Goal: Communication & Community: Connect with others

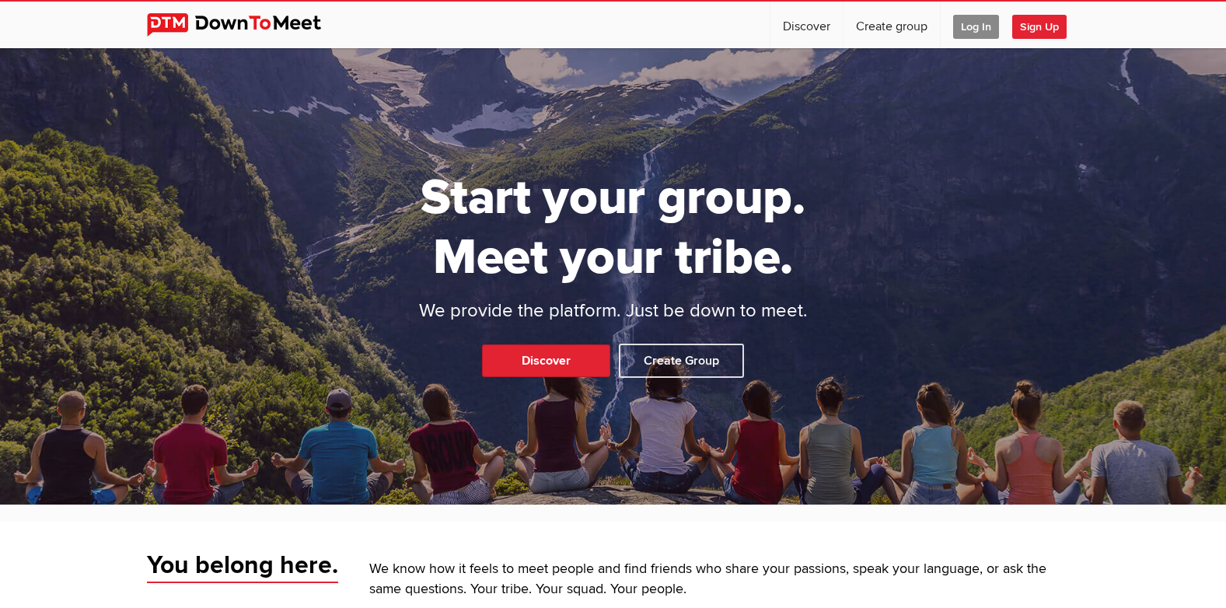
click at [976, 26] on span "Log In" at bounding box center [976, 27] width 46 height 24
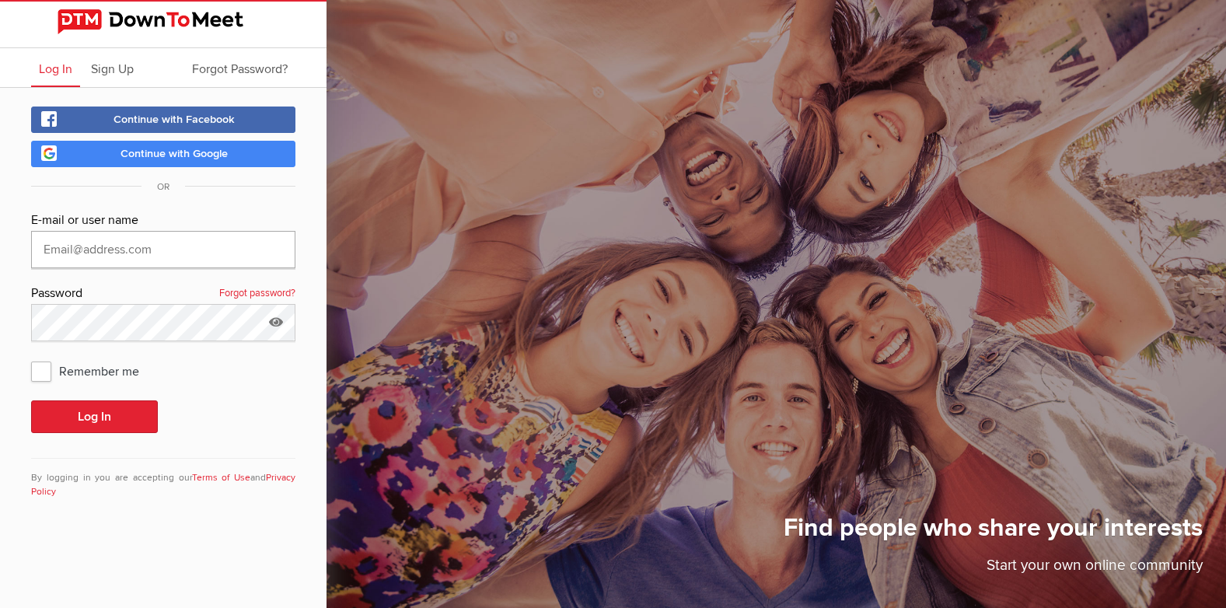
click at [103, 253] on input "text" at bounding box center [163, 249] width 264 height 37
type input "[EMAIL_ADDRESS][DOMAIN_NAME]"
click at [285, 286] on link "Forgot password?" at bounding box center [257, 294] width 76 height 20
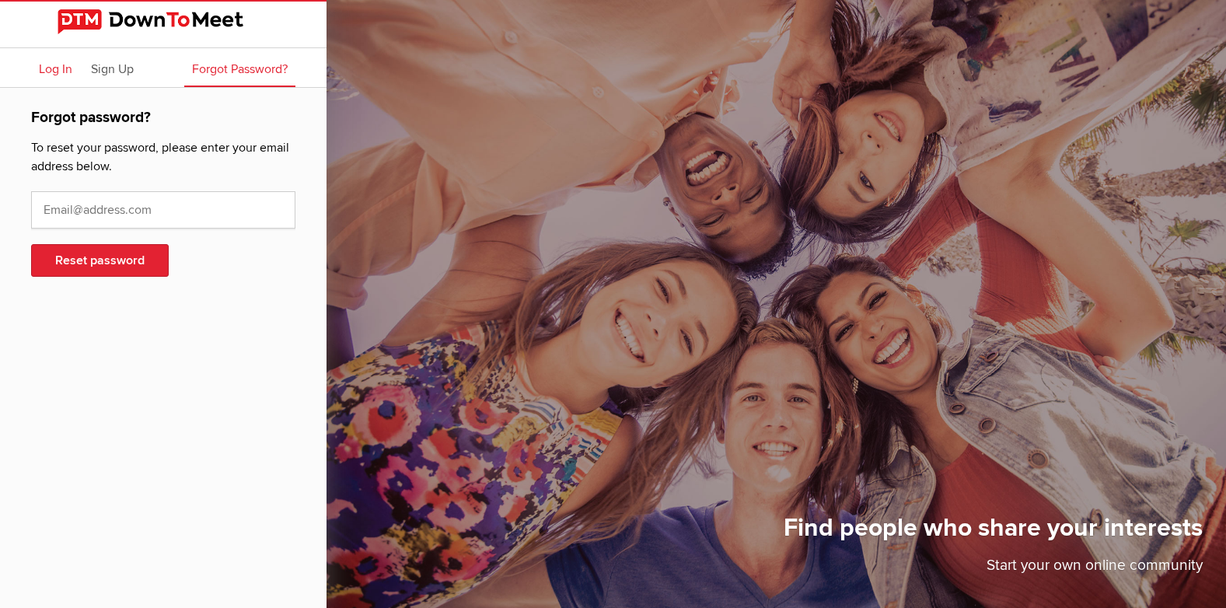
click at [65, 67] on span "Log In" at bounding box center [55, 69] width 33 height 16
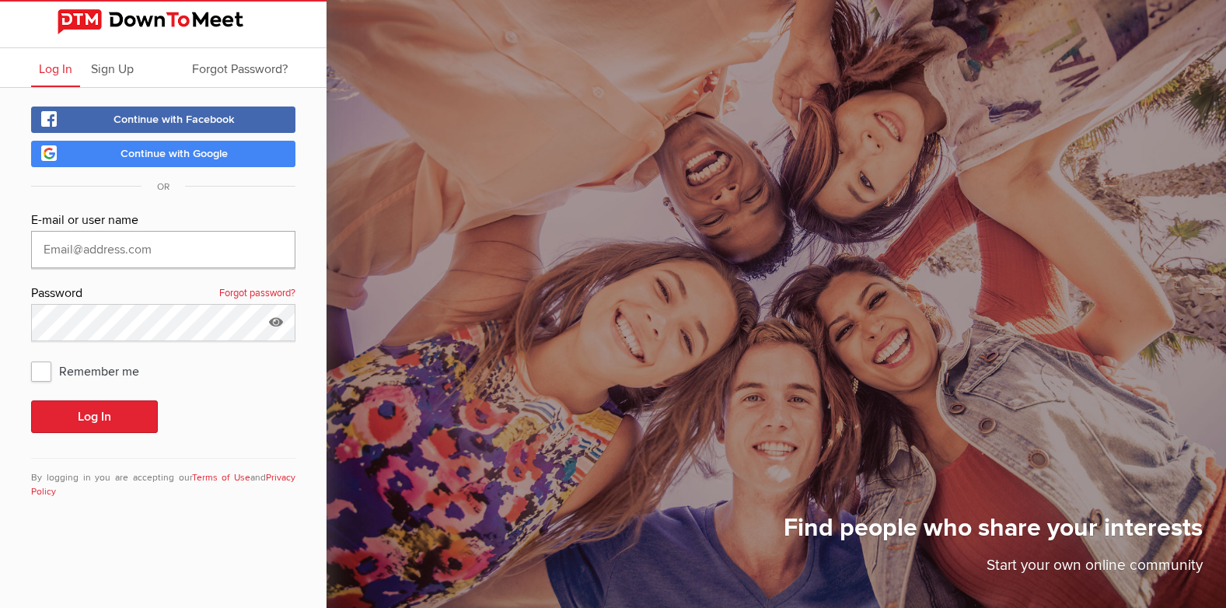
click at [106, 250] on input "text" at bounding box center [163, 249] width 264 height 37
type input "[EMAIL_ADDRESS][DOMAIN_NAME]"
click at [271, 323] on icon at bounding box center [275, 322] width 23 height 36
click at [38, 377] on span "Remember me" at bounding box center [93, 371] width 124 height 28
click at [31, 357] on input "Remember me" at bounding box center [30, 356] width 1 height 1
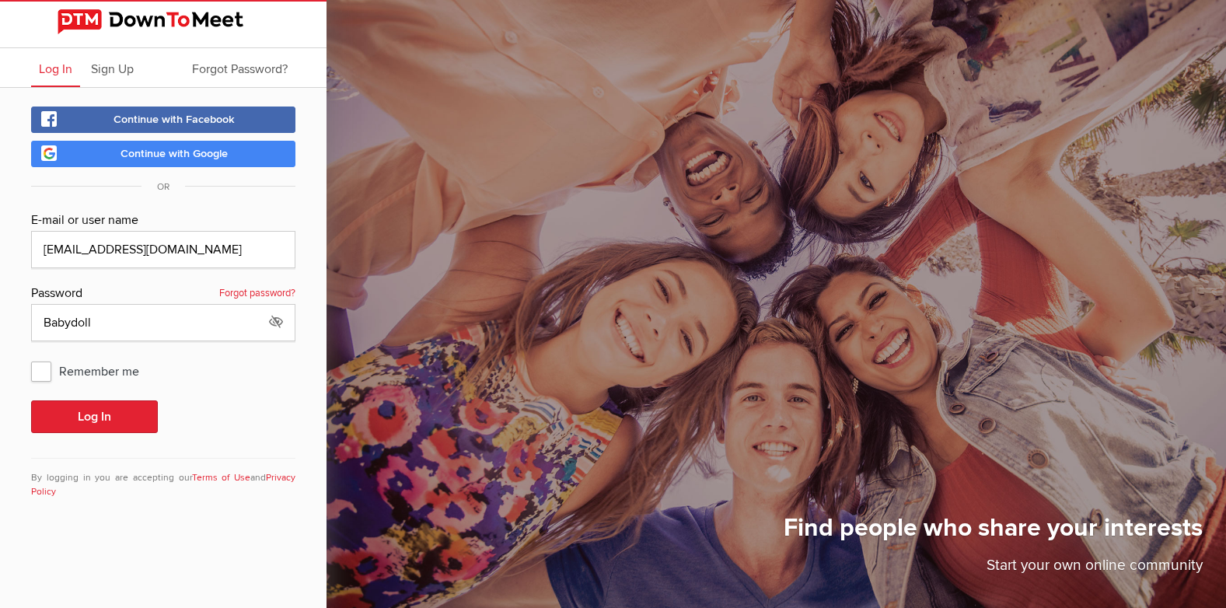
checkbox input "true"
click at [72, 418] on button "Log In" at bounding box center [94, 416] width 127 height 33
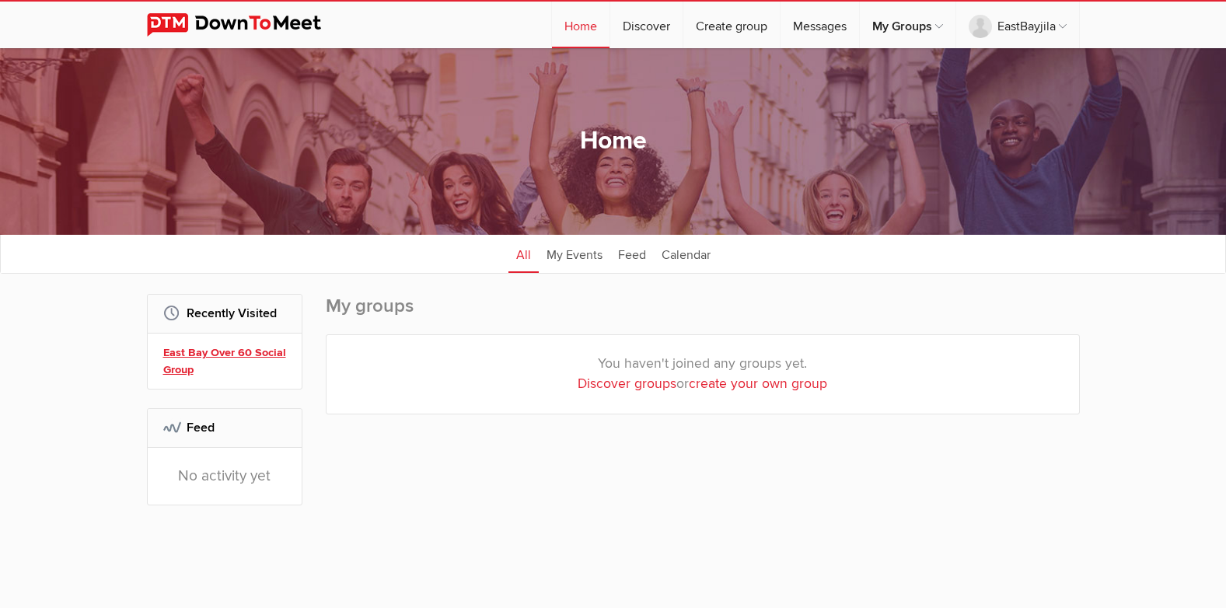
click at [217, 356] on link "East Bay Over 60 Social Group" at bounding box center [226, 360] width 127 height 33
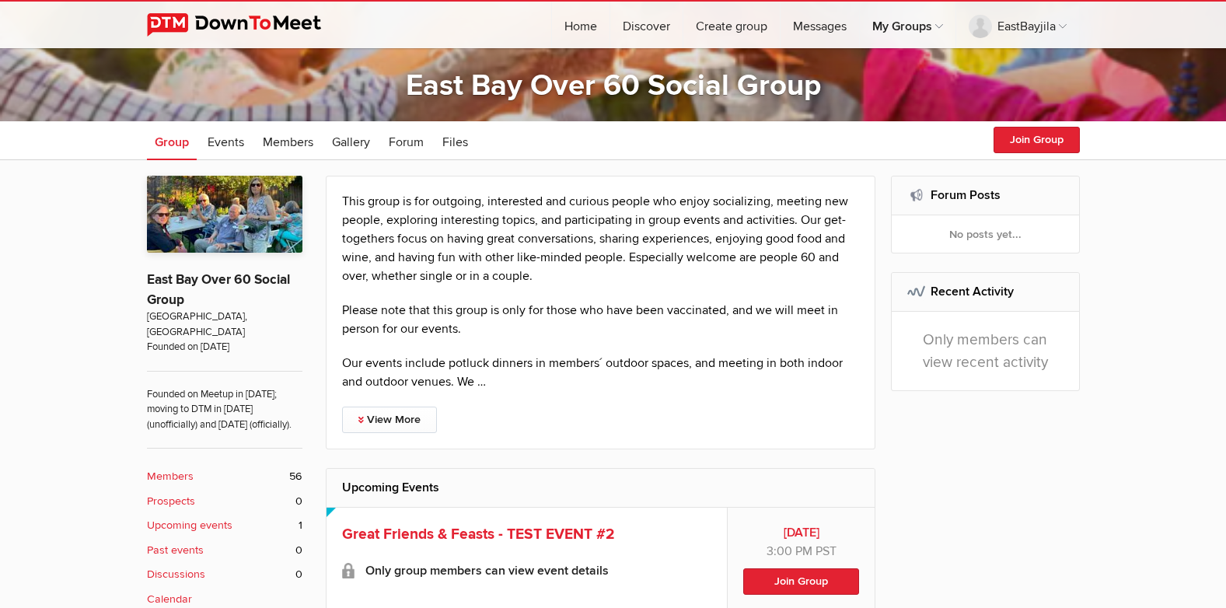
scroll to position [155, 0]
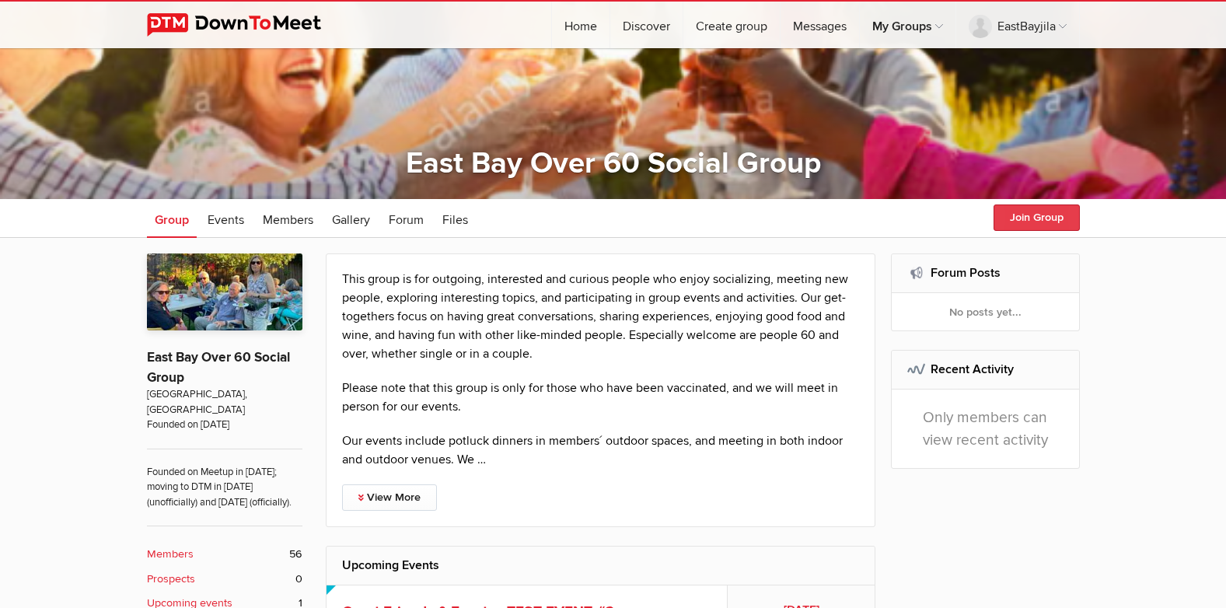
click at [1017, 211] on button "Join Group" at bounding box center [1036, 217] width 86 height 26
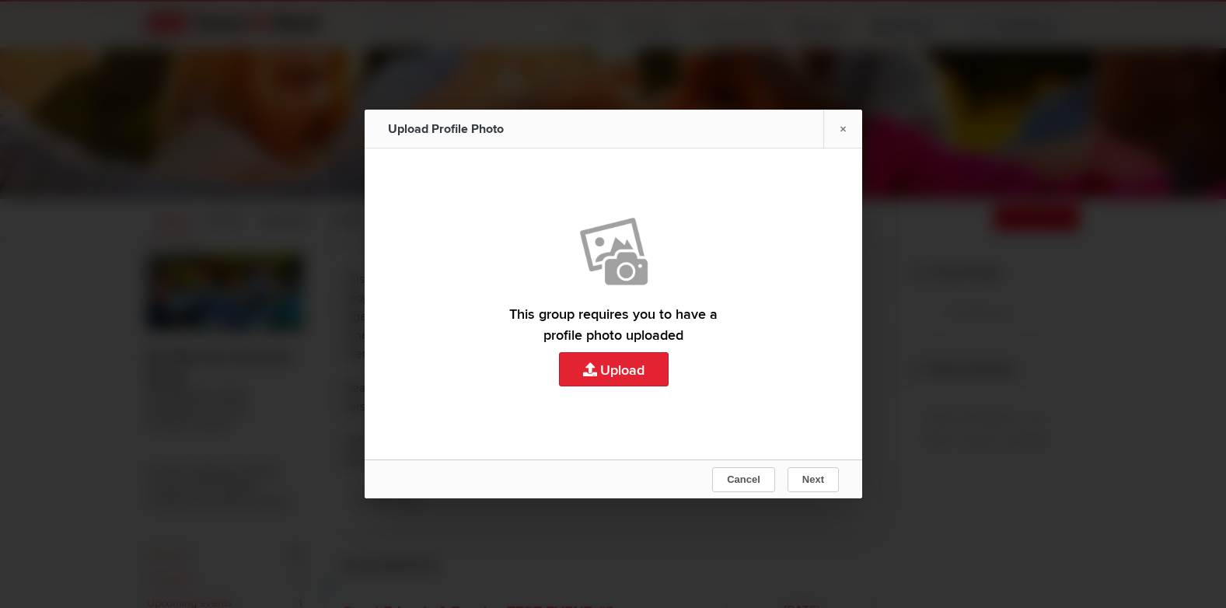
click at [640, 369] on link "Upload" at bounding box center [613, 303] width 497 height 311
type input "C:\fakepath\IMG_3516.JPEG"
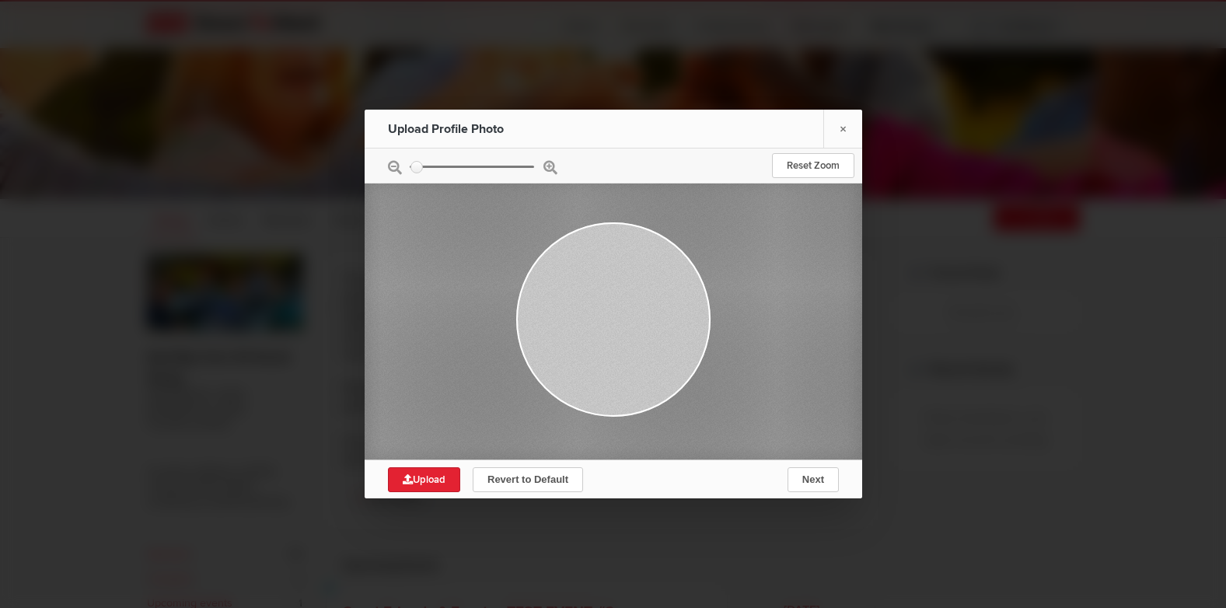
type input "0.1628"
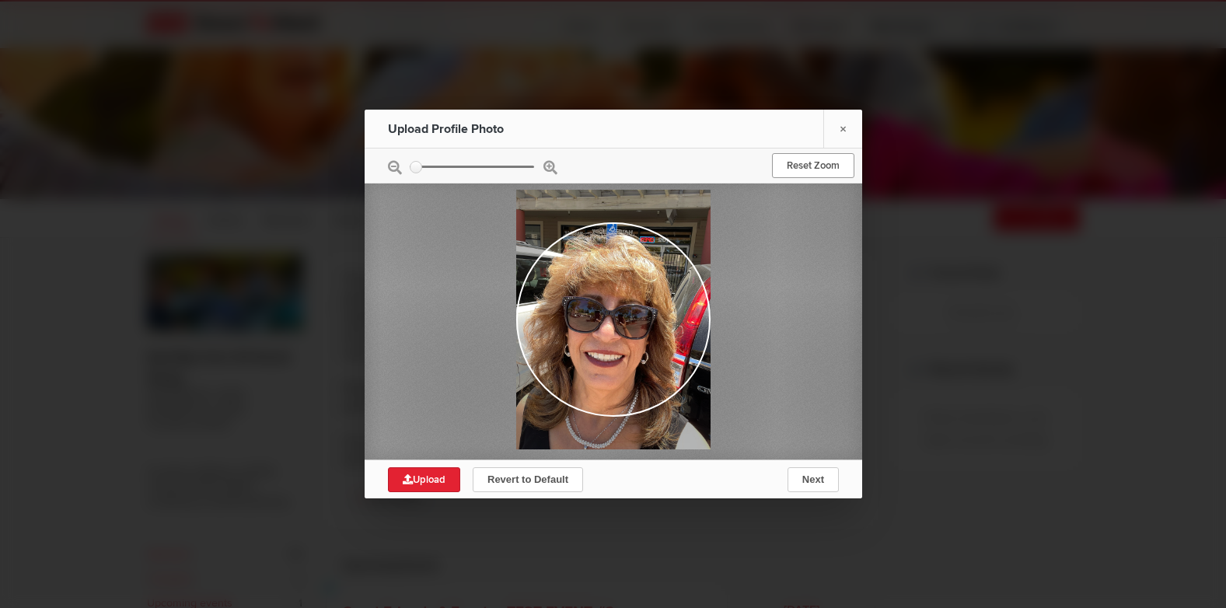
click at [793, 170] on link "Reset Zoom" at bounding box center [813, 165] width 82 height 25
click at [547, 167] on div at bounding box center [613, 165] width 497 height 35
click at [838, 127] on link "×" at bounding box center [842, 129] width 39 height 38
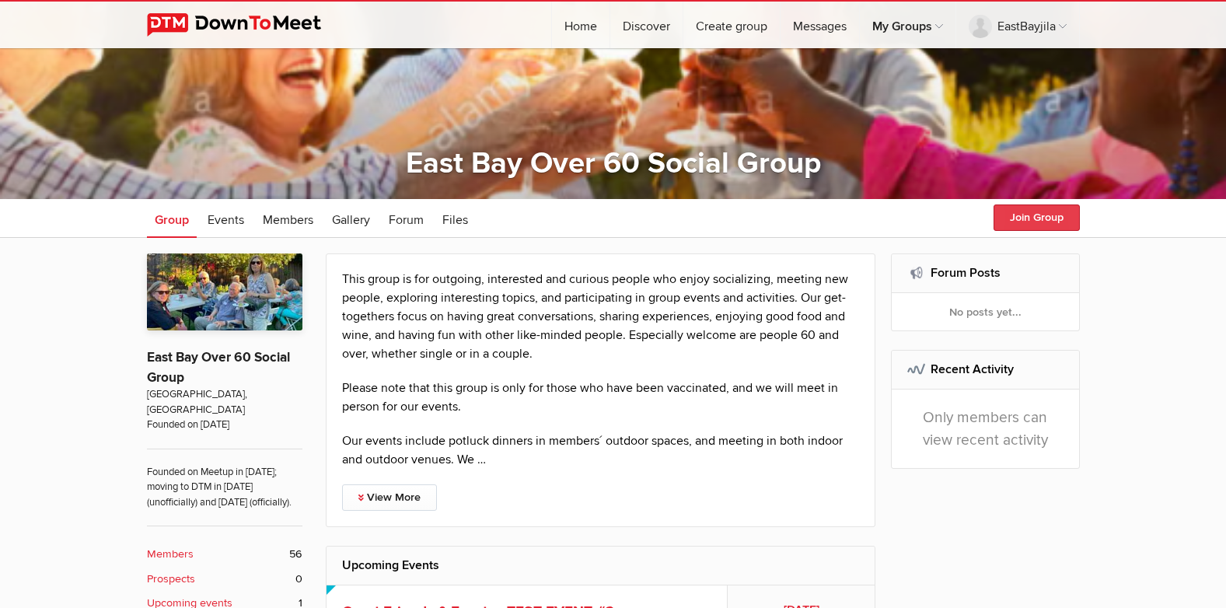
click at [1007, 210] on button "Join Group" at bounding box center [1036, 217] width 86 height 26
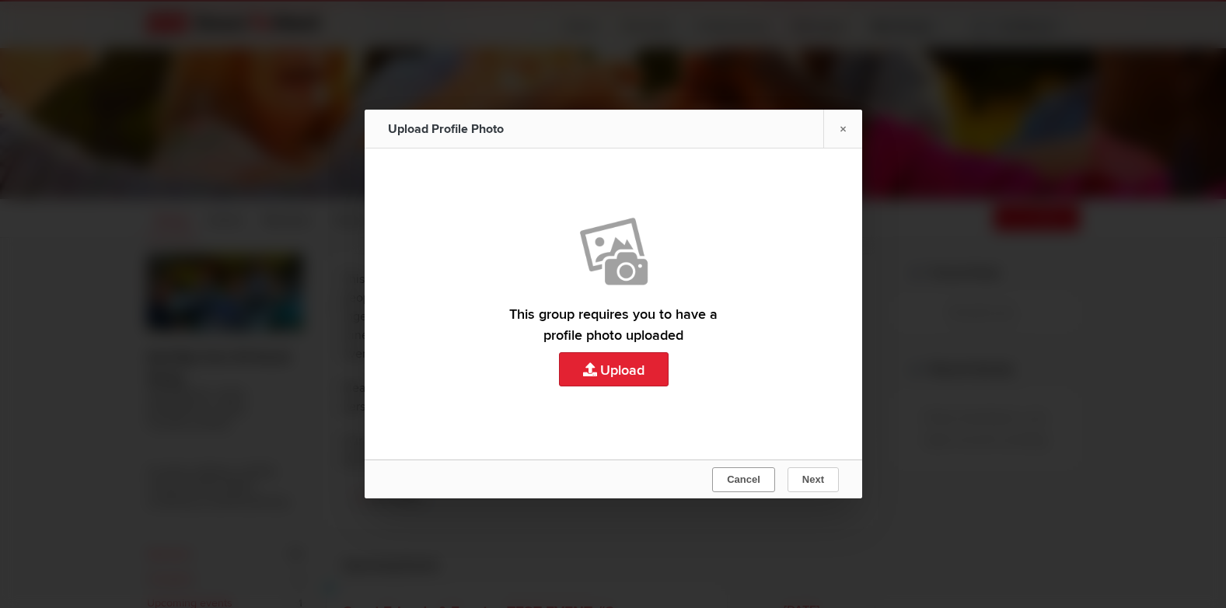
click at [747, 476] on span "Cancel" at bounding box center [743, 479] width 33 height 12
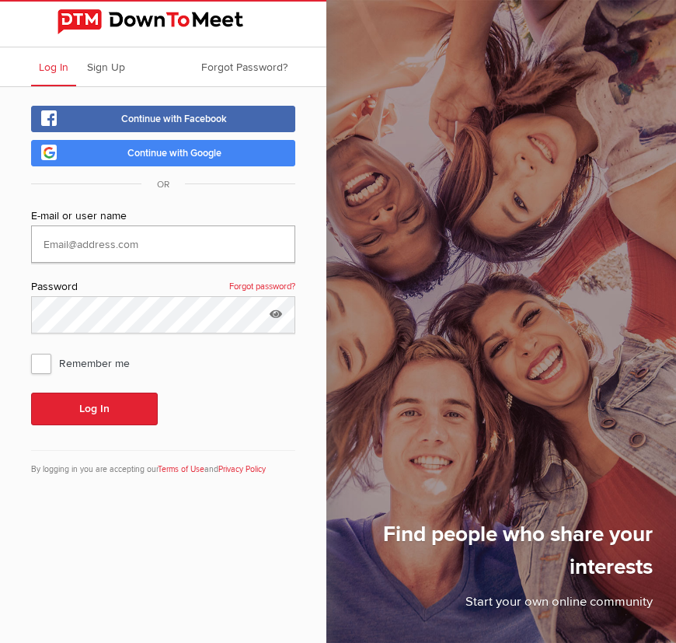
click at [110, 245] on input "text" at bounding box center [163, 243] width 264 height 37
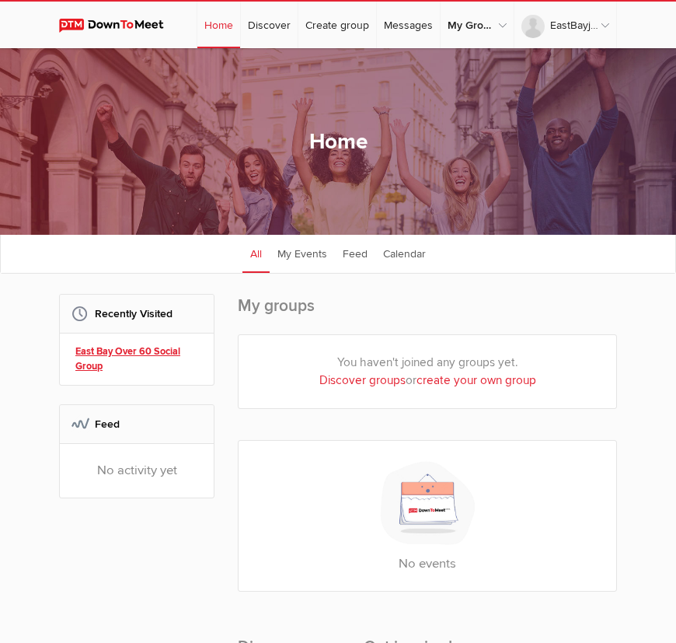
click at [157, 355] on link "East Bay Over 60 Social Group" at bounding box center [138, 359] width 127 height 30
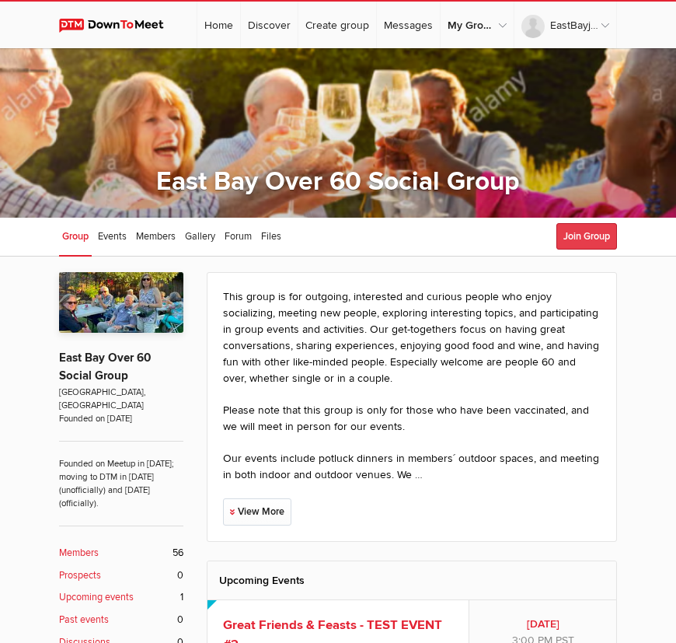
click at [577, 232] on button "Join Group" at bounding box center [587, 236] width 61 height 26
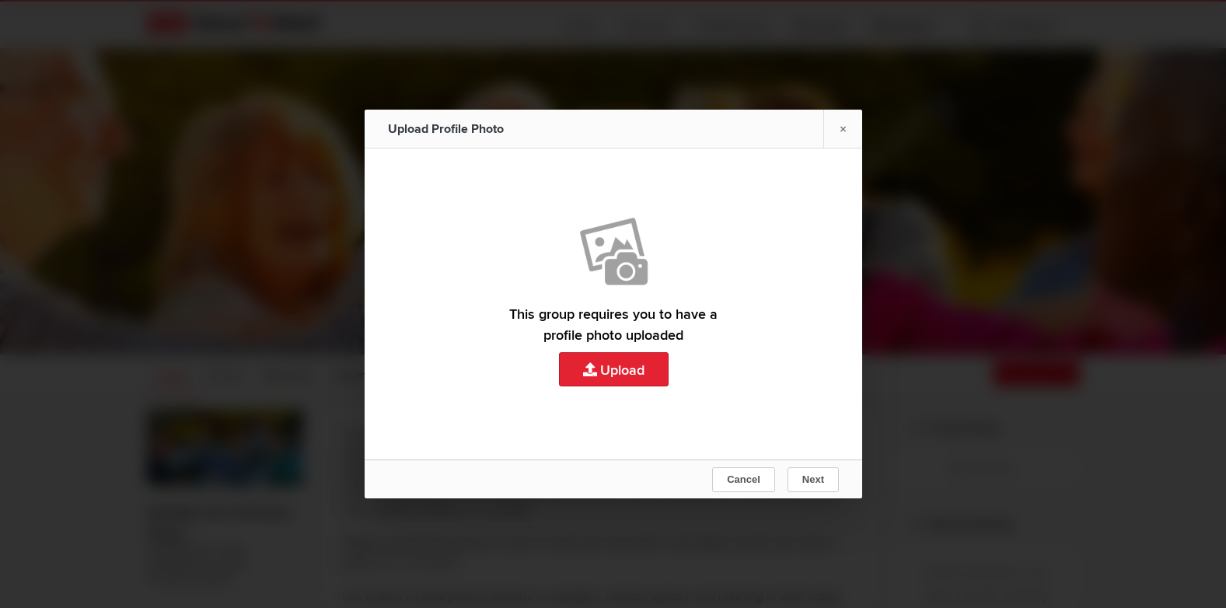
click at [624, 371] on link "Upload" at bounding box center [613, 303] width 497 height 311
type input "C:\fakepath\IMG_3320.JPEG"
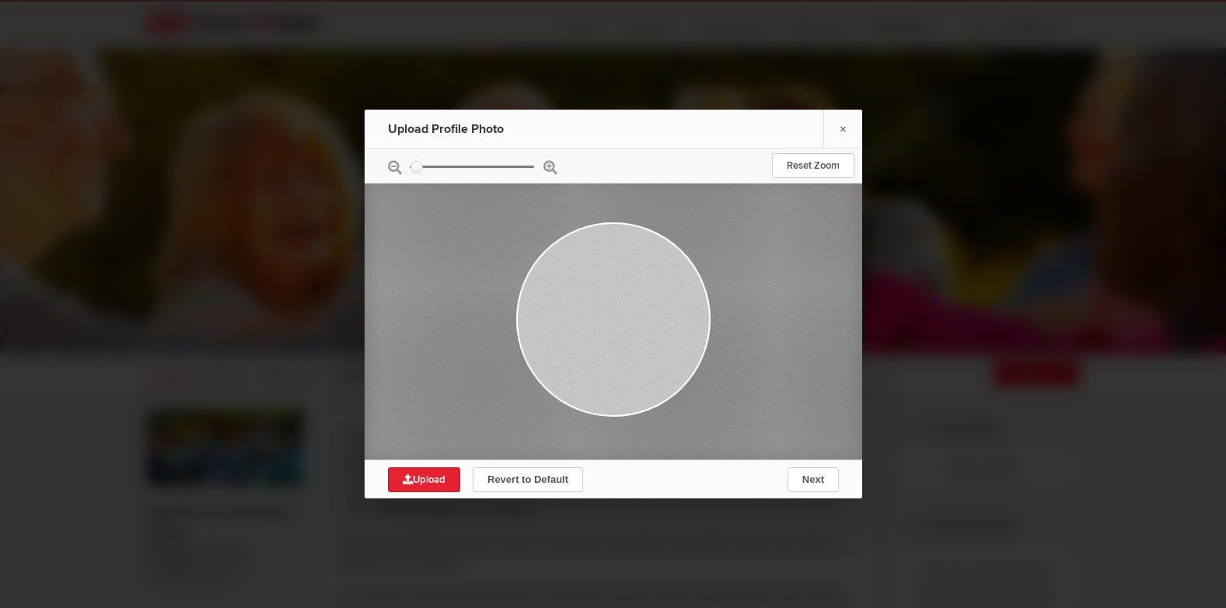
type input "0.2137"
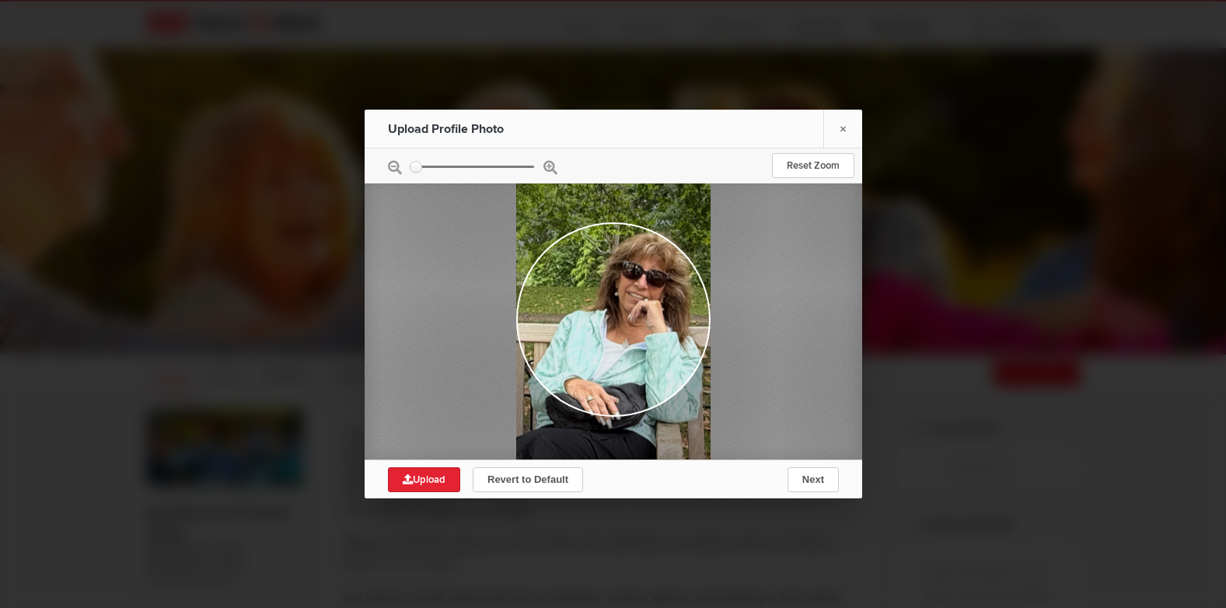
drag, startPoint x: 628, startPoint y: 351, endPoint x: 614, endPoint y: 378, distance: 30.6
click at [614, 378] on div at bounding box center [612, 345] width 194 height 366
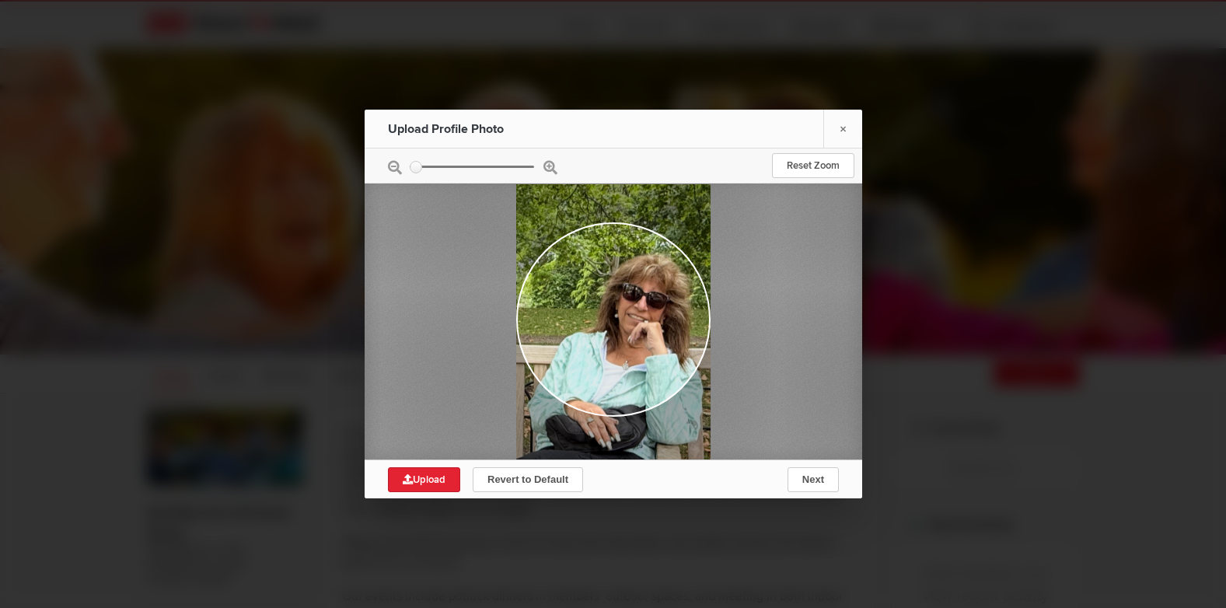
drag, startPoint x: 638, startPoint y: 312, endPoint x: 585, endPoint y: 332, distance: 56.6
click at [585, 332] on div at bounding box center [612, 367] width 194 height 366
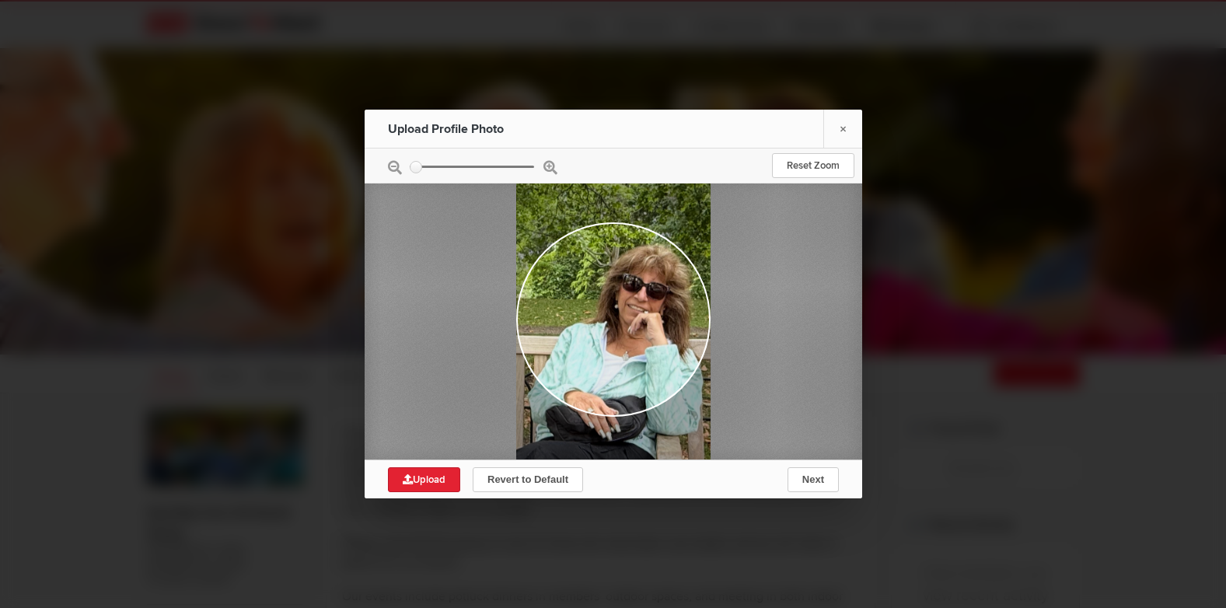
drag, startPoint x: 640, startPoint y: 337, endPoint x: 575, endPoint y: 327, distance: 66.0
click at [575, 327] on div at bounding box center [612, 358] width 194 height 366
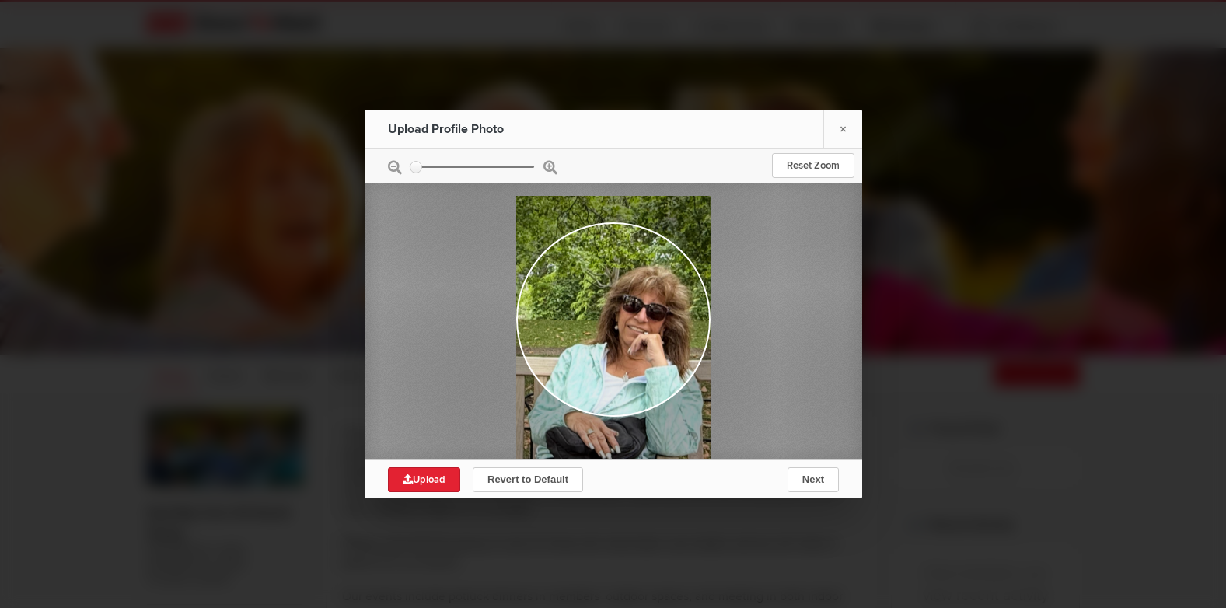
drag, startPoint x: 630, startPoint y: 358, endPoint x: 623, endPoint y: 382, distance: 24.3
click at [623, 382] on div at bounding box center [612, 379] width 194 height 366
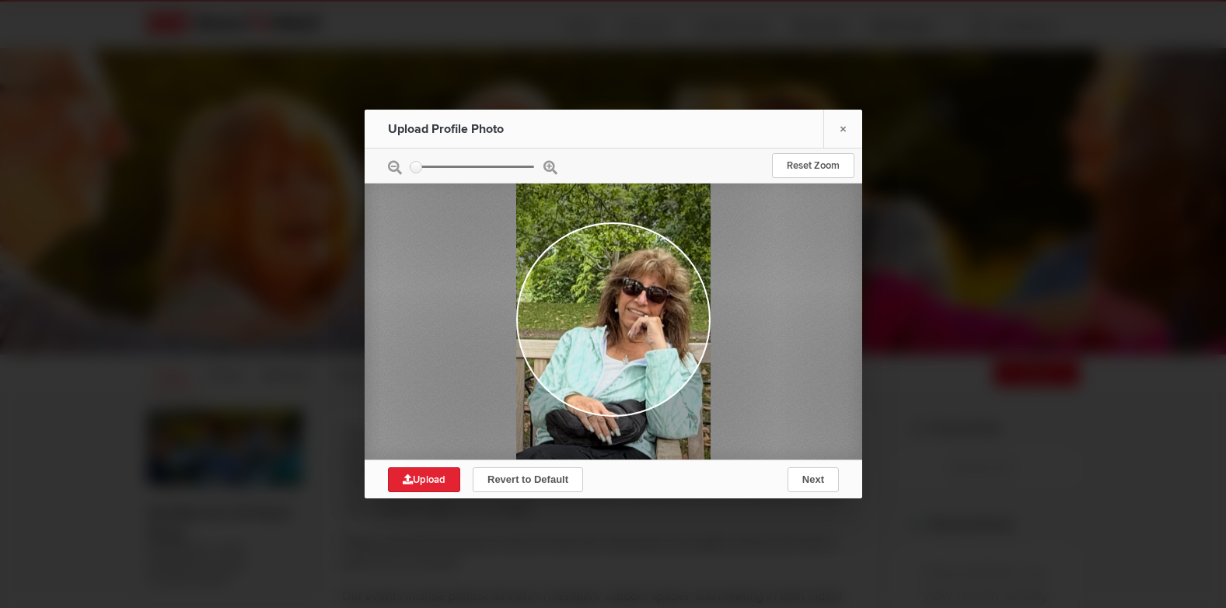
drag, startPoint x: 647, startPoint y: 360, endPoint x: 585, endPoint y: 349, distance: 62.4
click at [582, 348] on div at bounding box center [612, 362] width 194 height 366
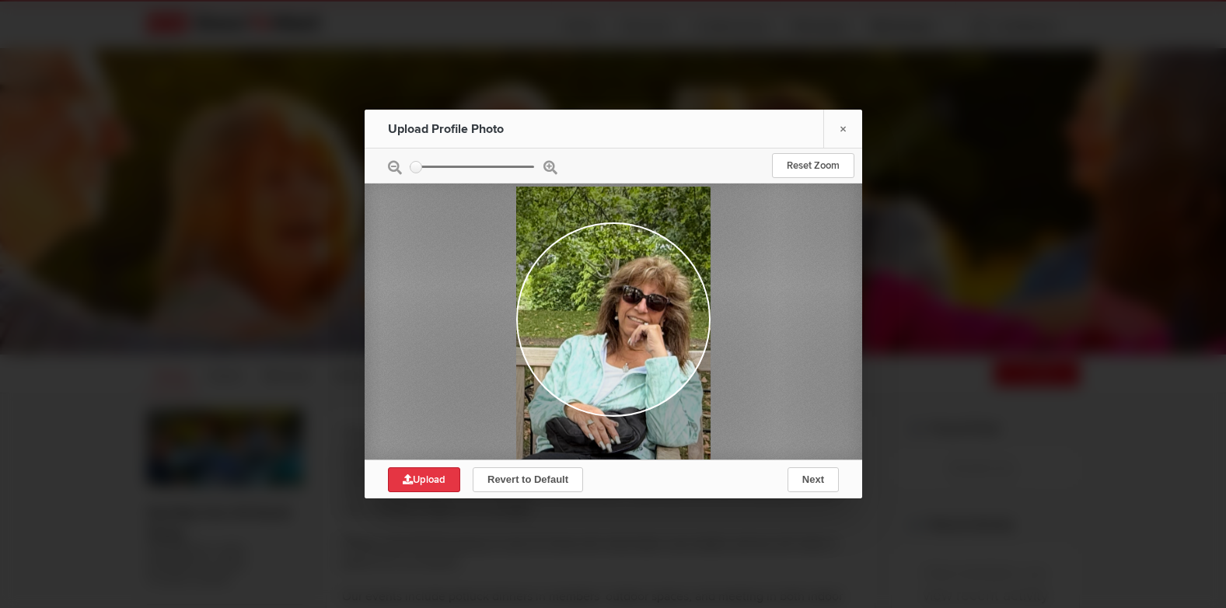
click at [421, 482] on span "Upload" at bounding box center [424, 479] width 43 height 12
click at [675, 480] on span "Next" at bounding box center [812, 479] width 22 height 12
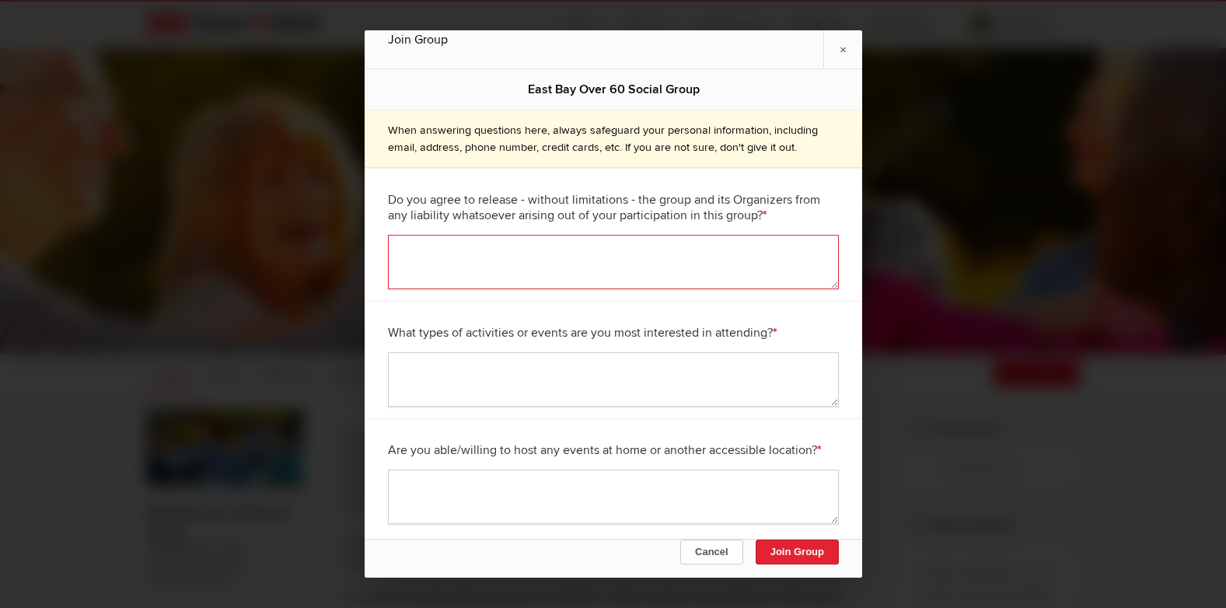
click at [458, 254] on textarea at bounding box center [613, 262] width 451 height 54
type textarea "Yes"
click at [483, 368] on textarea at bounding box center [613, 379] width 451 height 54
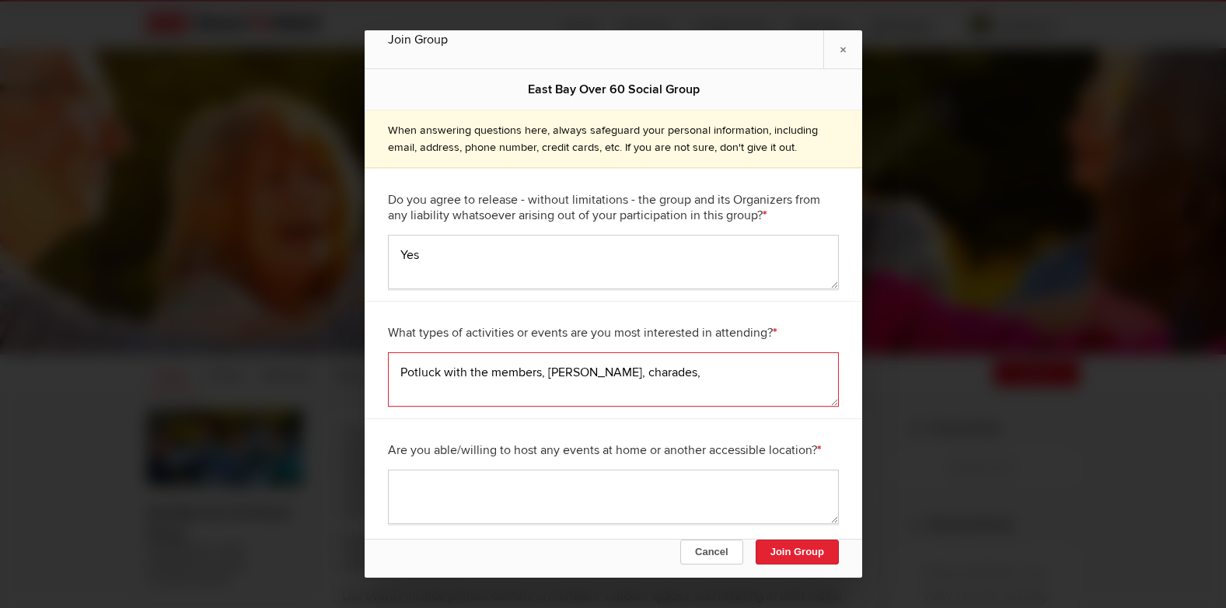
click at [651, 370] on textarea "Potluck with the members, trivia, charades," at bounding box center [613, 379] width 451 height 54
click at [636, 374] on textarea "Potluck with the members, trivia, charades, games and poker." at bounding box center [613, 379] width 451 height 54
type textarea "Potluck with the members, trivia, charades, dancing, pigames and poker."
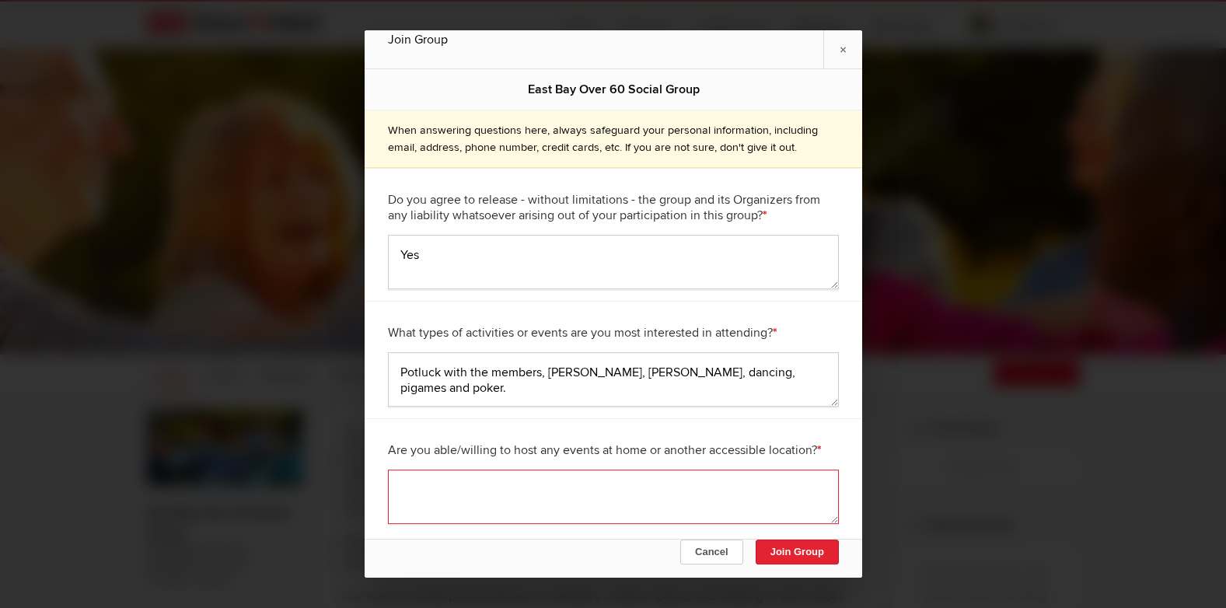
click at [675, 484] on textarea at bounding box center [613, 496] width 451 height 54
type textarea "cnic"
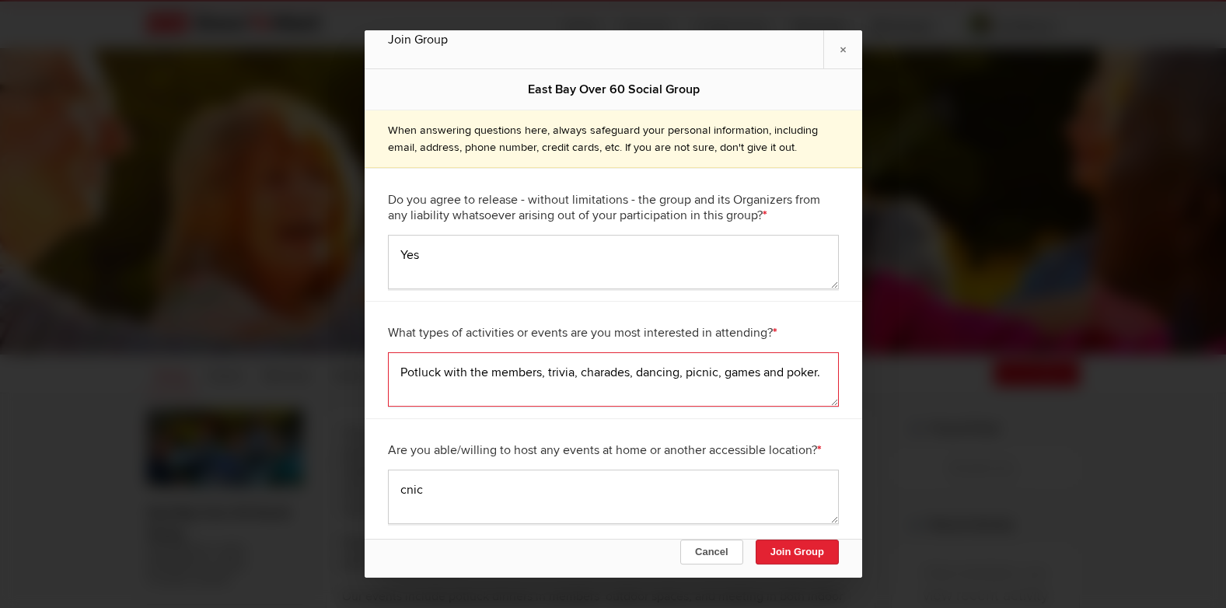
click at [487, 393] on textarea "Potluck with the members, trivia, charades, dancing, picnic, games and poker." at bounding box center [613, 379] width 451 height 54
type textarea "Potluck with the members, trivia, charades, dancing, picnic, games and poker."
type textarea "c"
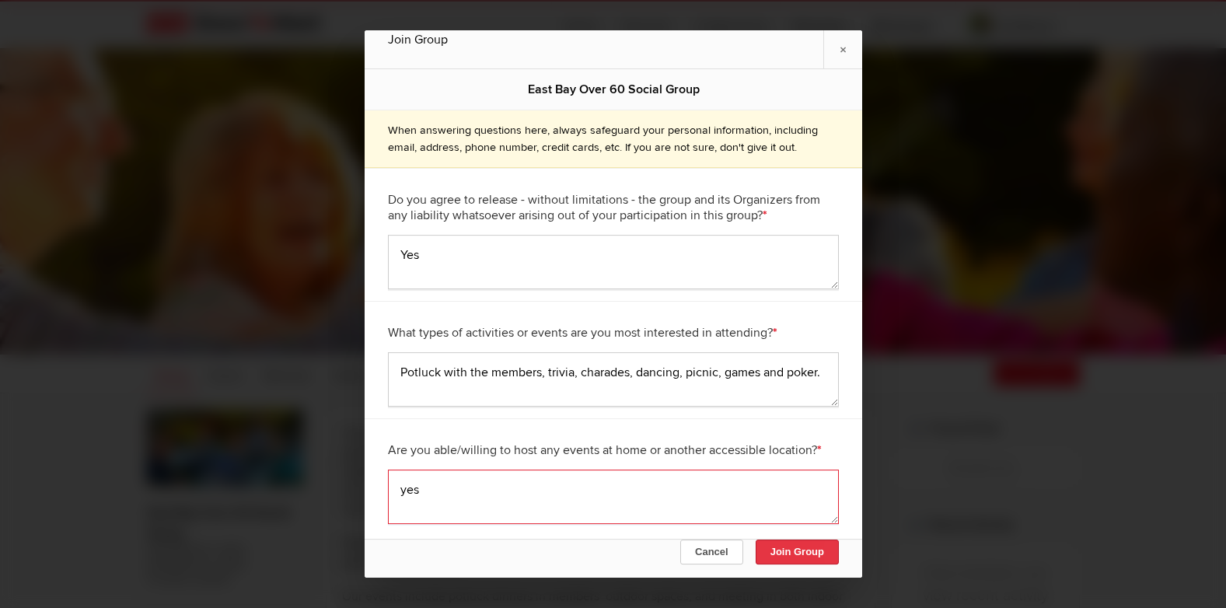
type textarea "yes"
click at [675, 546] on button "Join Group" at bounding box center [796, 551] width 83 height 25
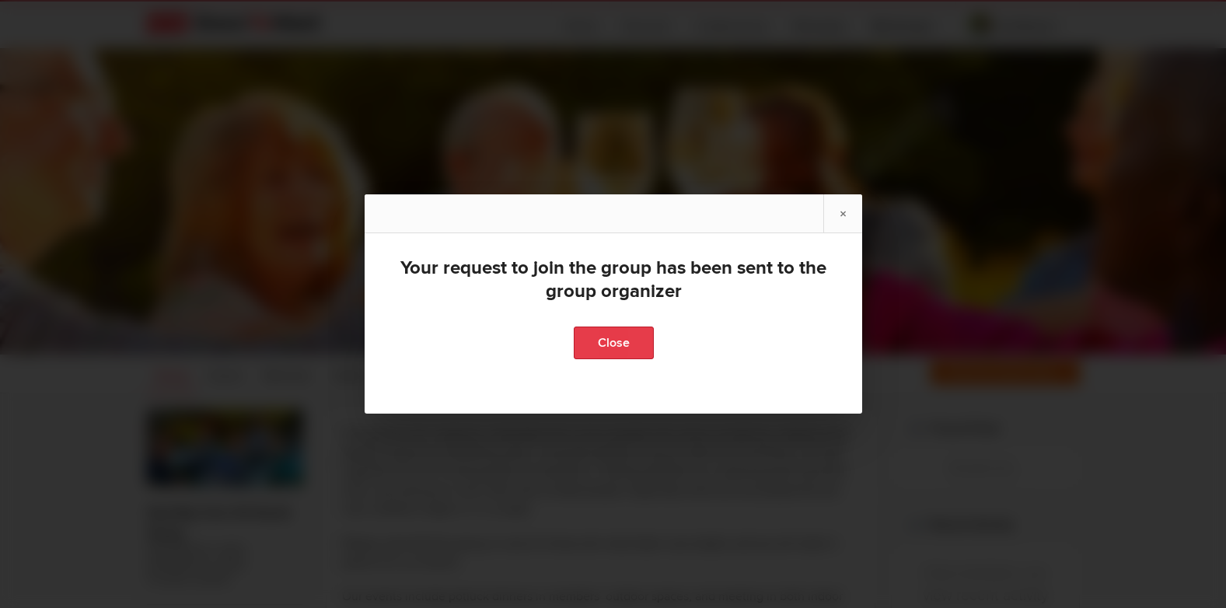
click at [622, 339] on link "Close" at bounding box center [613, 342] width 80 height 33
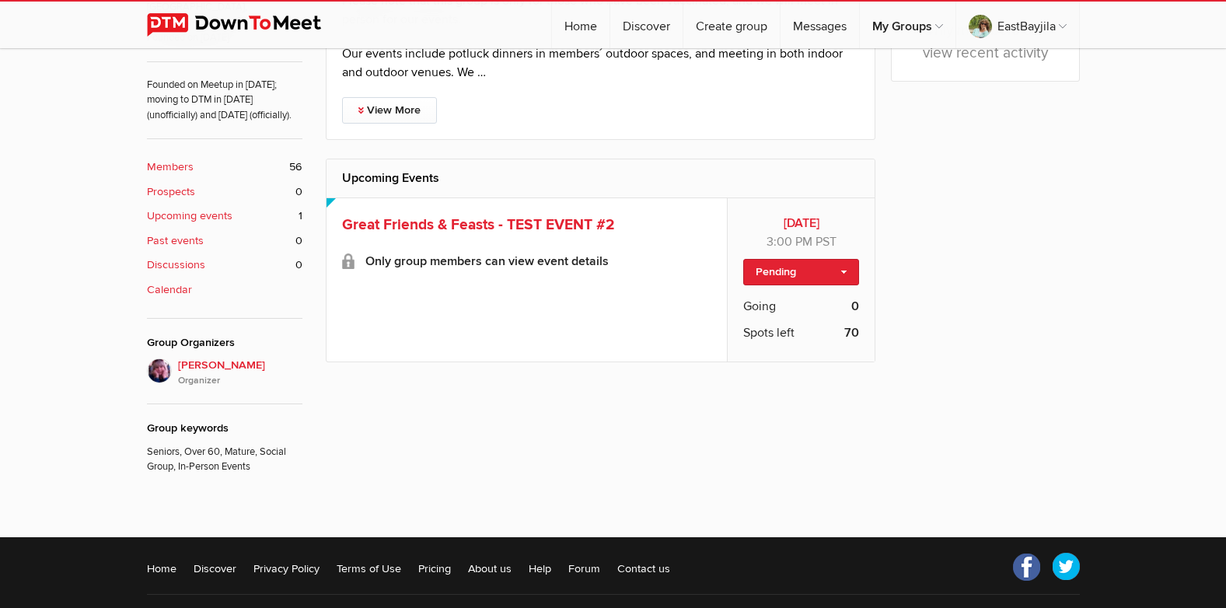
scroll to position [525, 0]
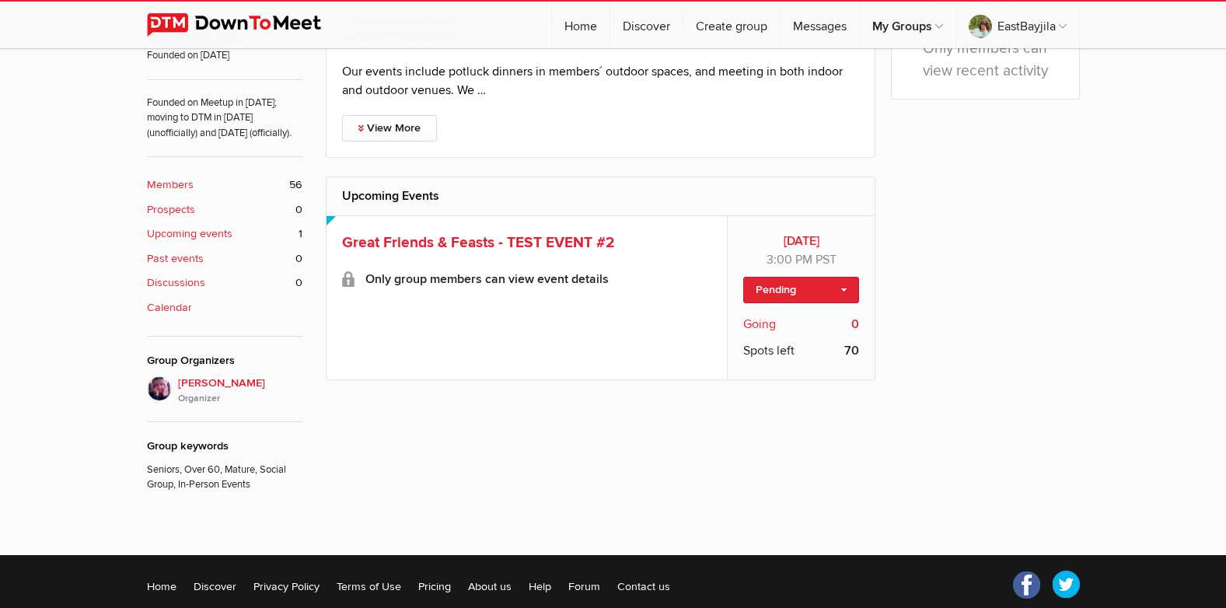
click at [675, 327] on span "Going" at bounding box center [759, 324] width 33 height 19
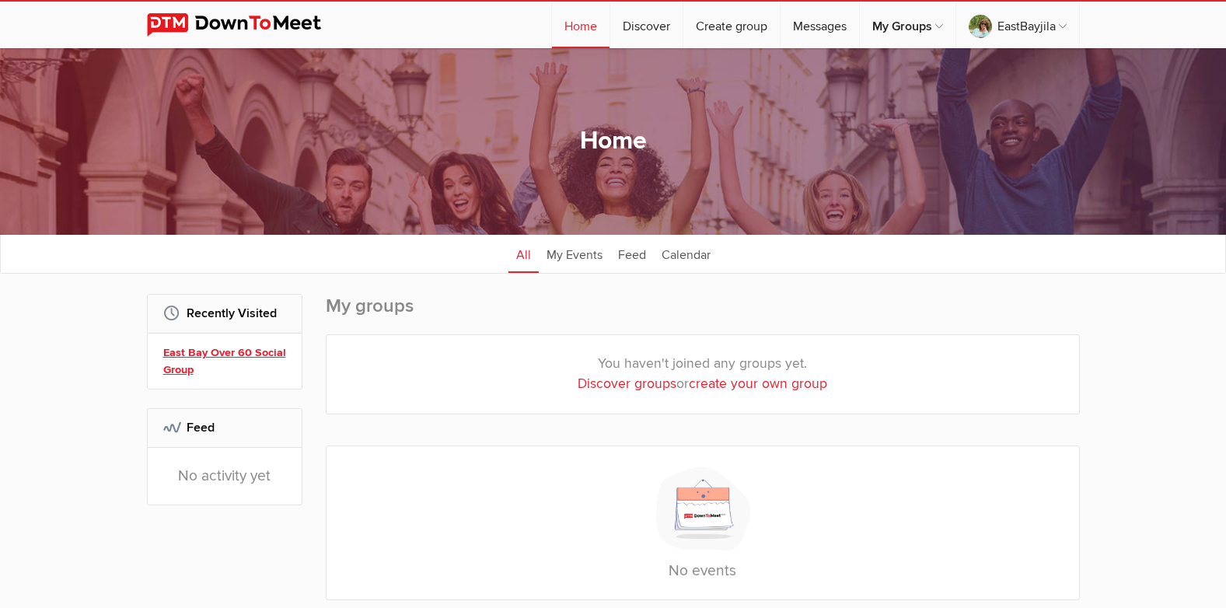
click at [211, 348] on link "East Bay Over 60 Social Group" at bounding box center [226, 360] width 127 height 33
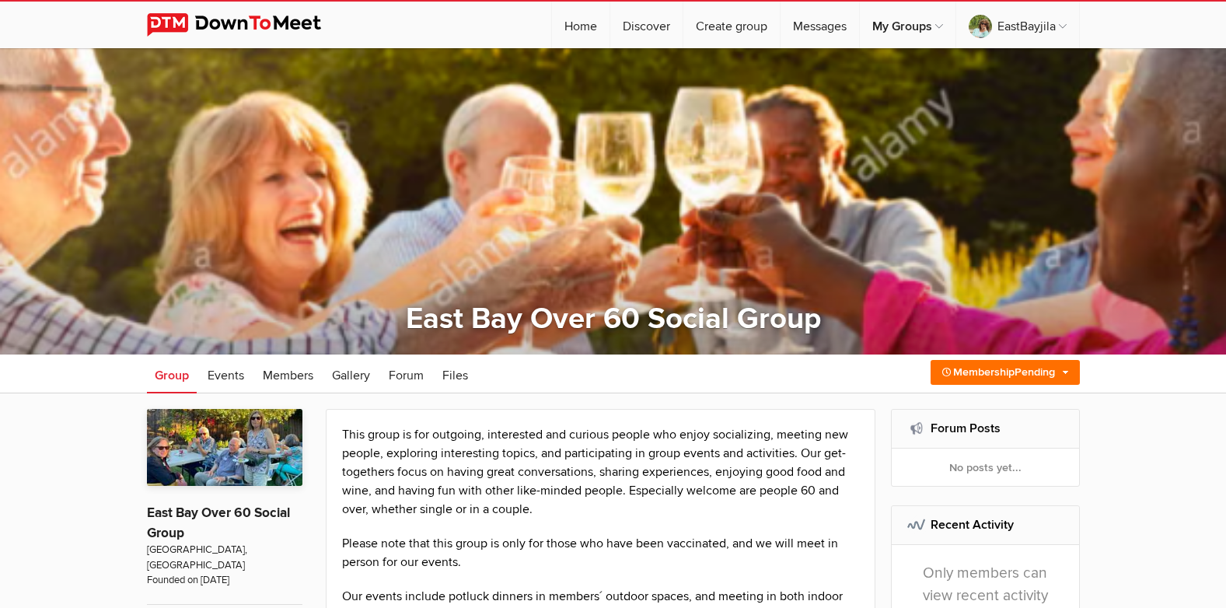
click at [1202, 18] on div "☰ EastBayjila Home Discover Create group Messages My Groups My Groups No groups…" at bounding box center [613, 24] width 1226 height 48
click at [1198, 99] on div at bounding box center [613, 201] width 1226 height 306
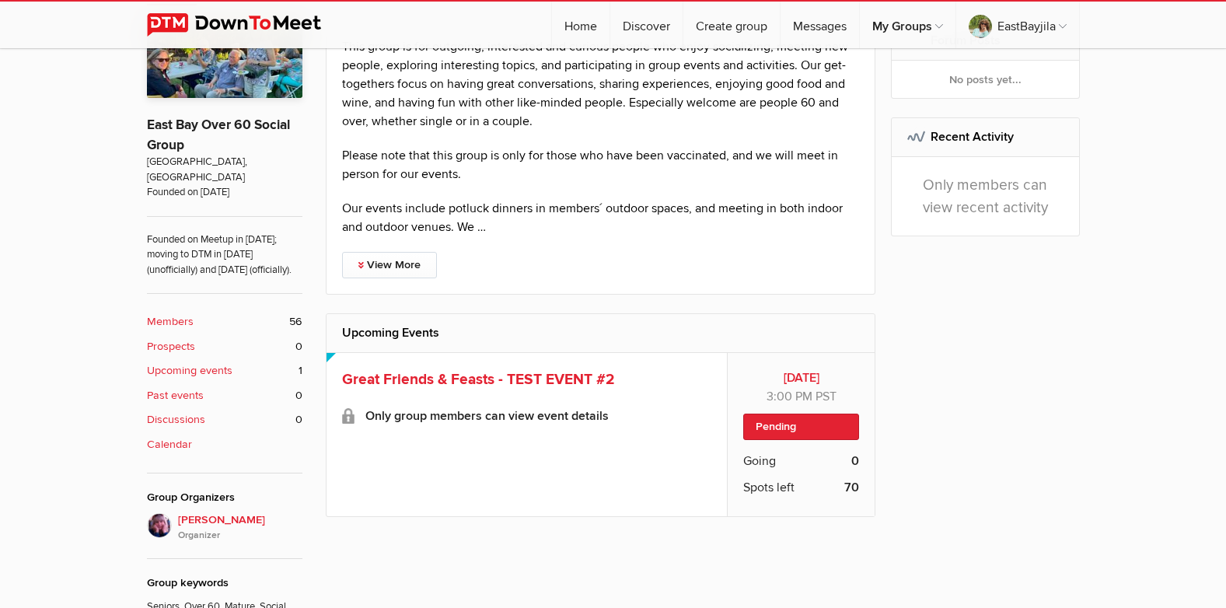
scroll to position [389, 0]
